Goal: Obtain resource: Download file/media

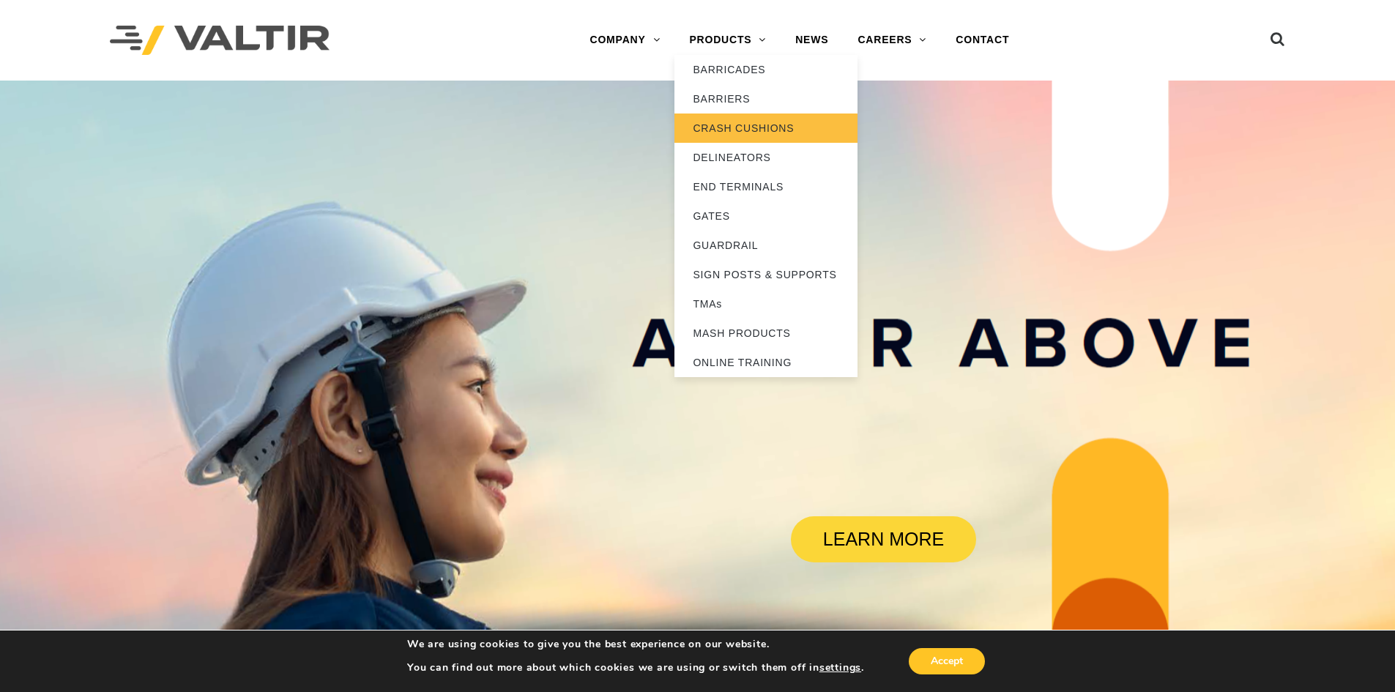
click at [743, 122] on link "CRASH CUSHIONS" at bounding box center [766, 128] width 183 height 29
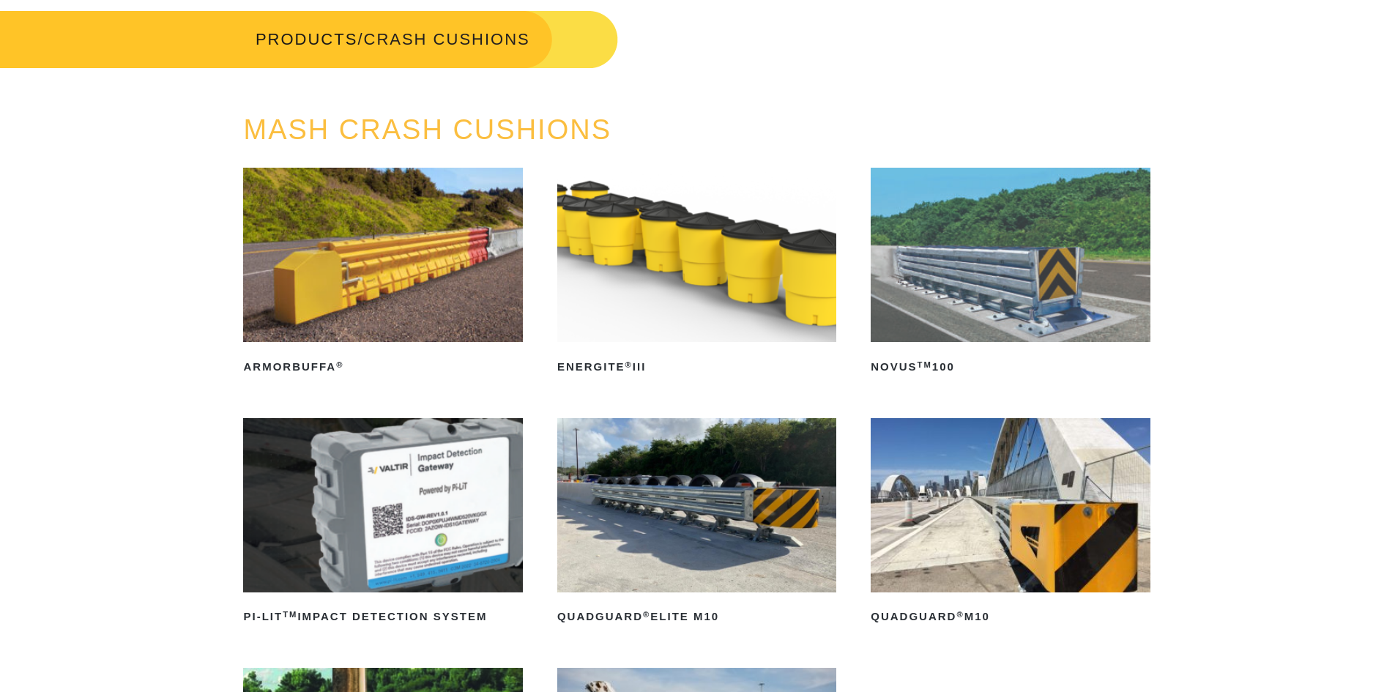
scroll to position [220, 0]
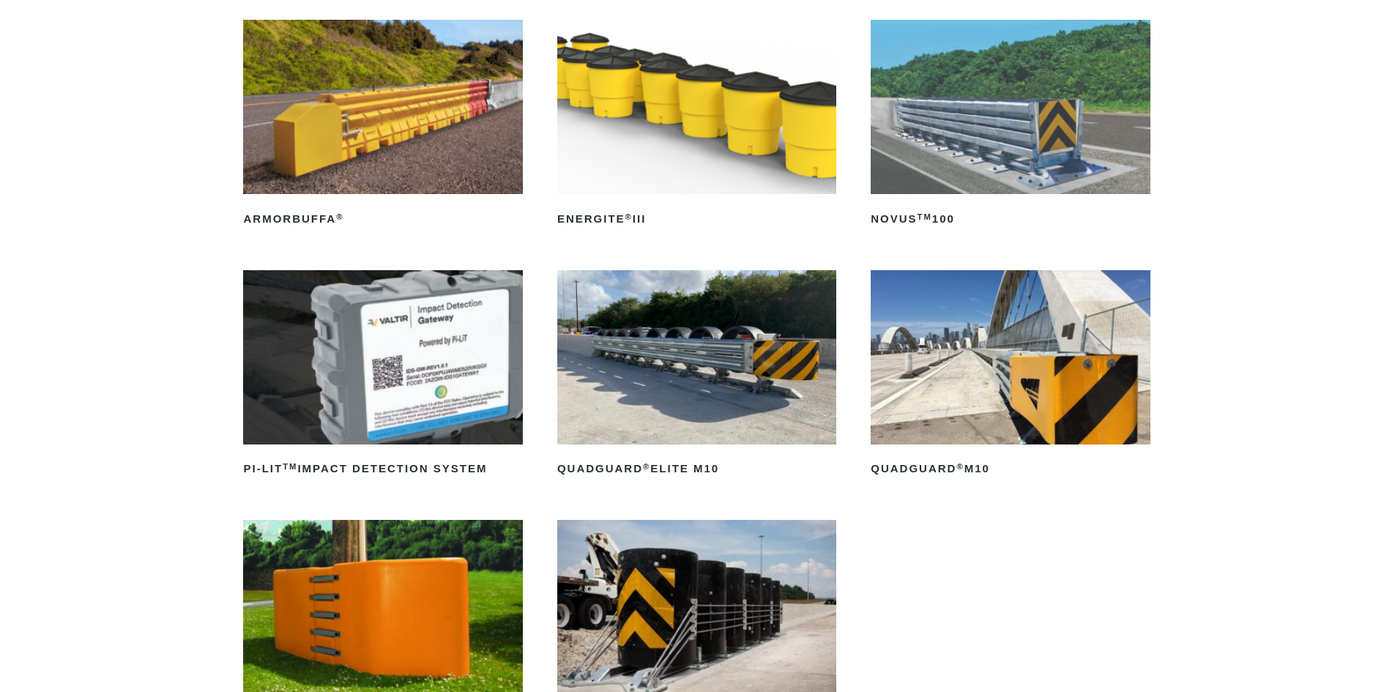
click at [1009, 401] on img at bounding box center [1010, 357] width 279 height 174
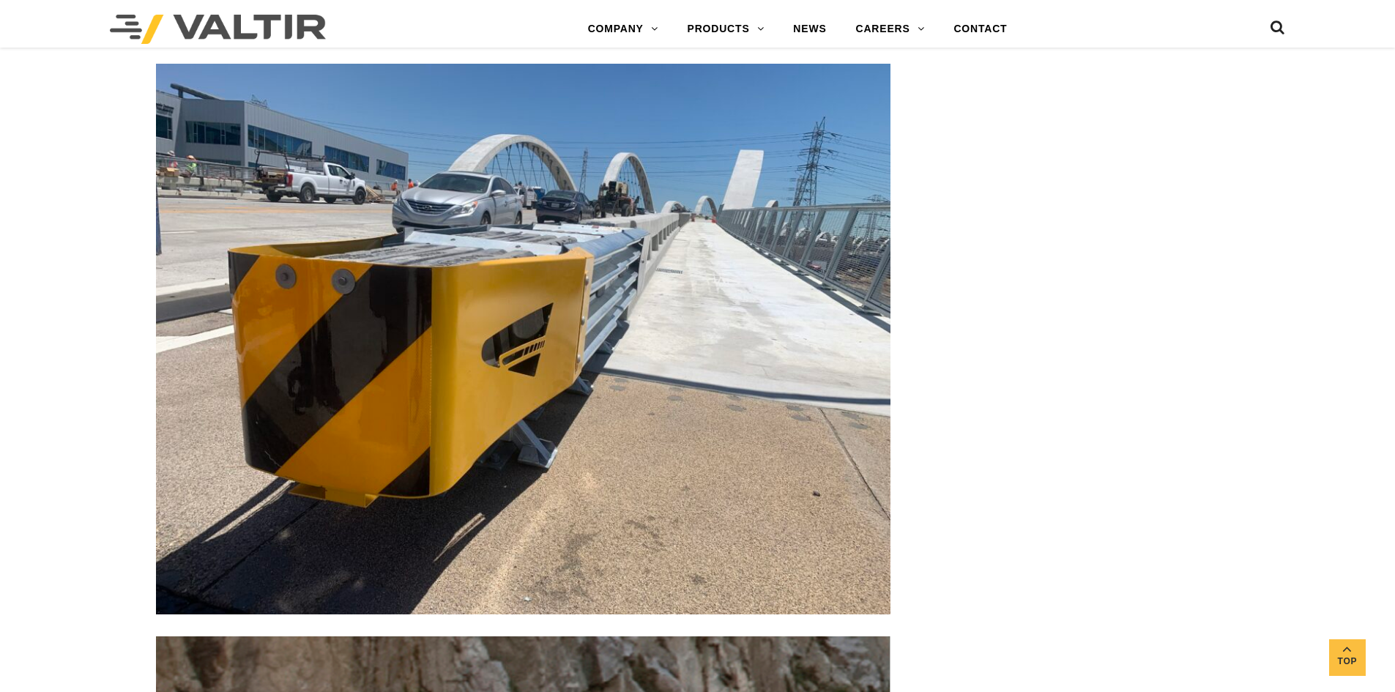
scroll to position [5423, 0]
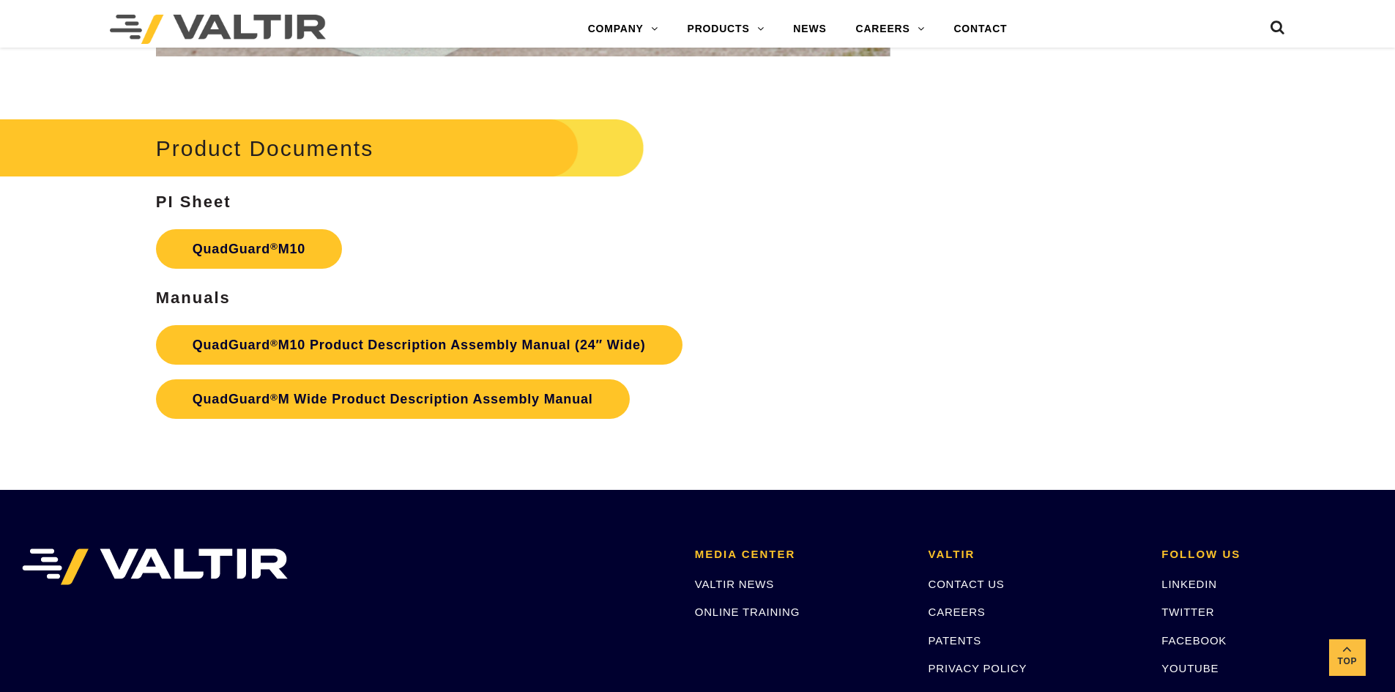
drag, startPoint x: 1400, startPoint y: 70, endPoint x: 1368, endPoint y: 638, distance: 569.3
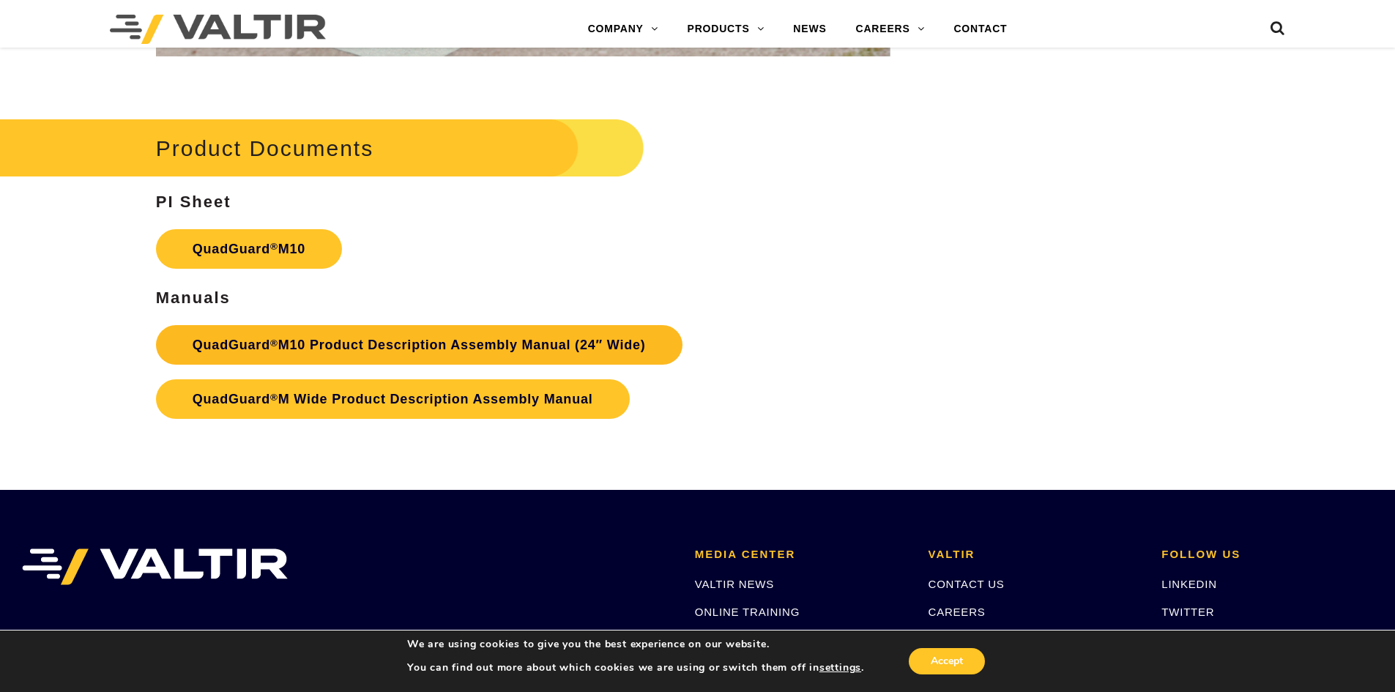
click at [545, 338] on link "QuadGuard ® M10 Product Description Assembly Manual (24″ Wide)" at bounding box center [419, 345] width 527 height 40
